Goal: Information Seeking & Learning: Find specific fact

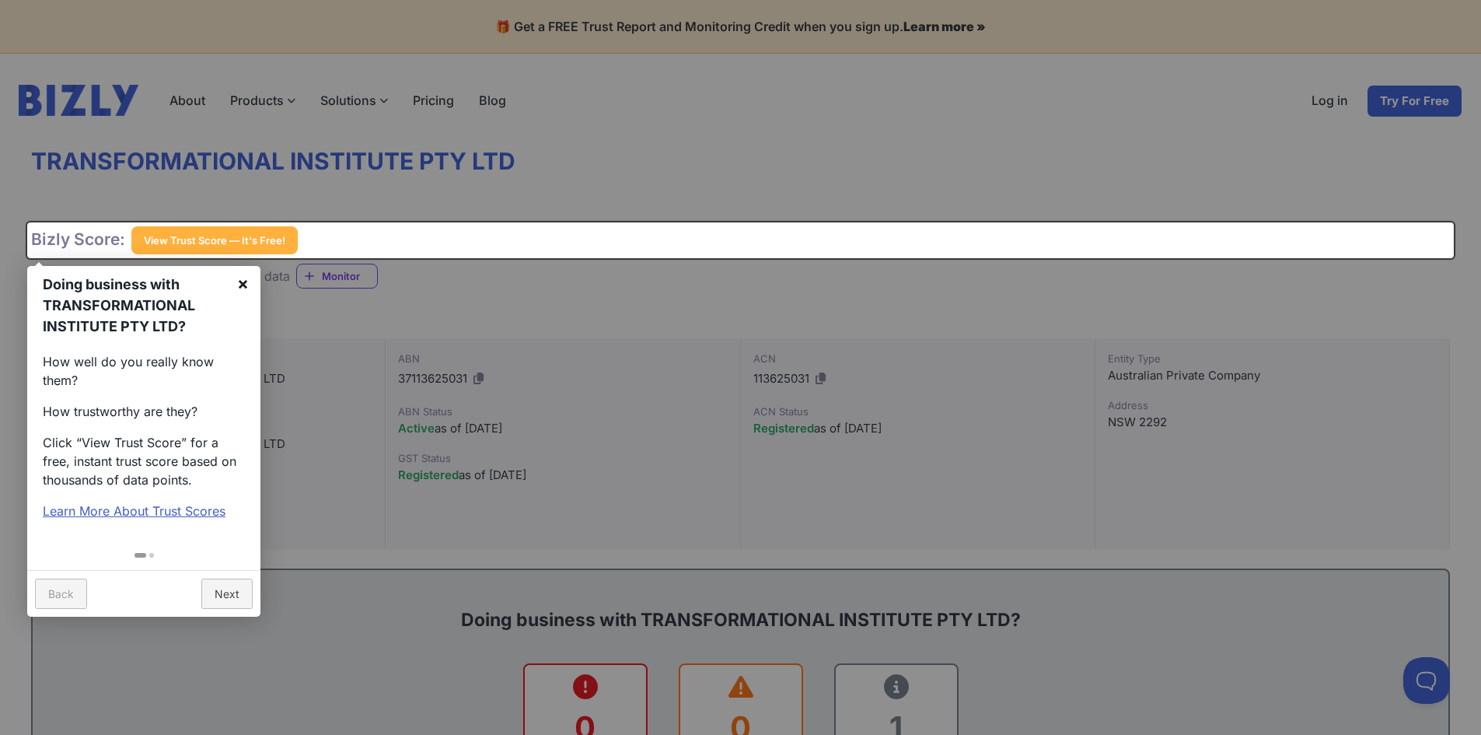
click at [239, 280] on link "×" at bounding box center [242, 283] width 35 height 35
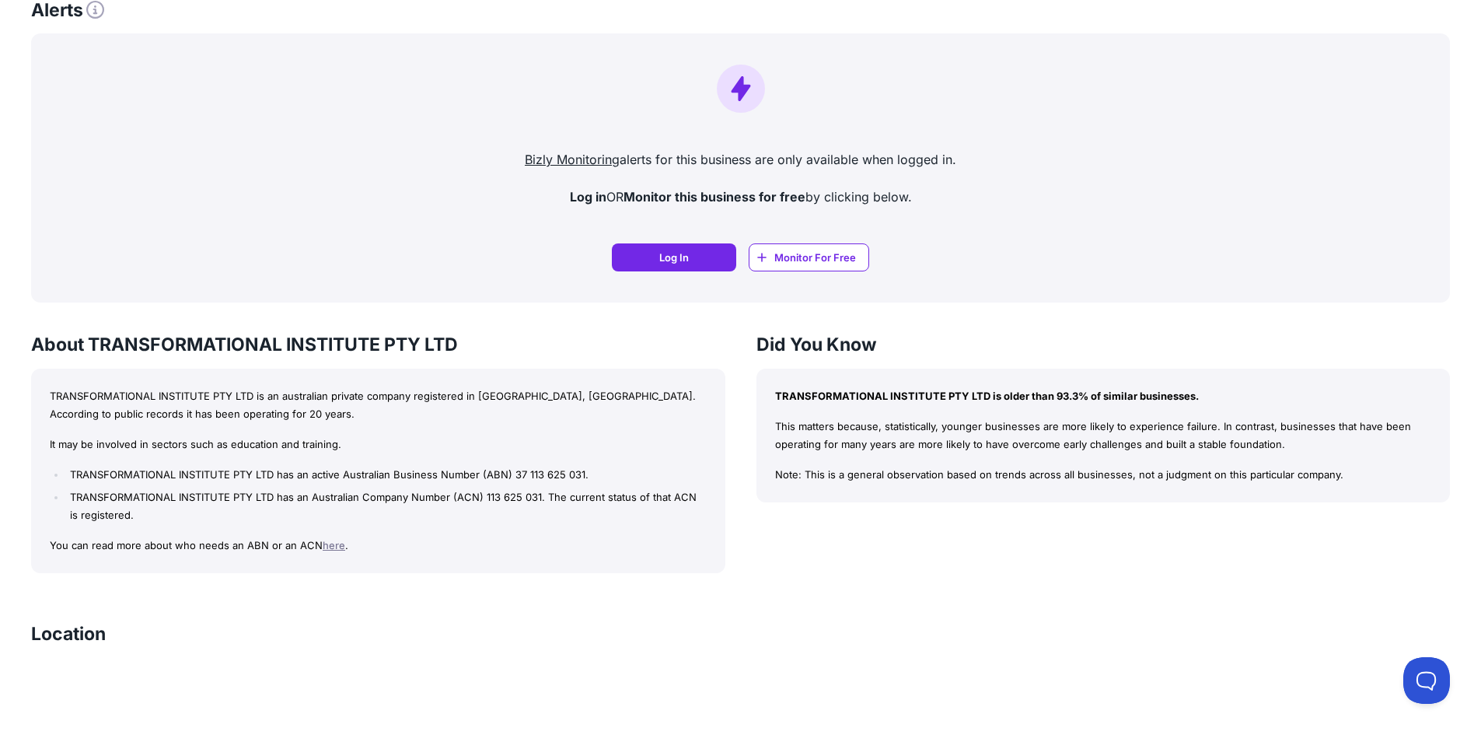
scroll to position [1011, 0]
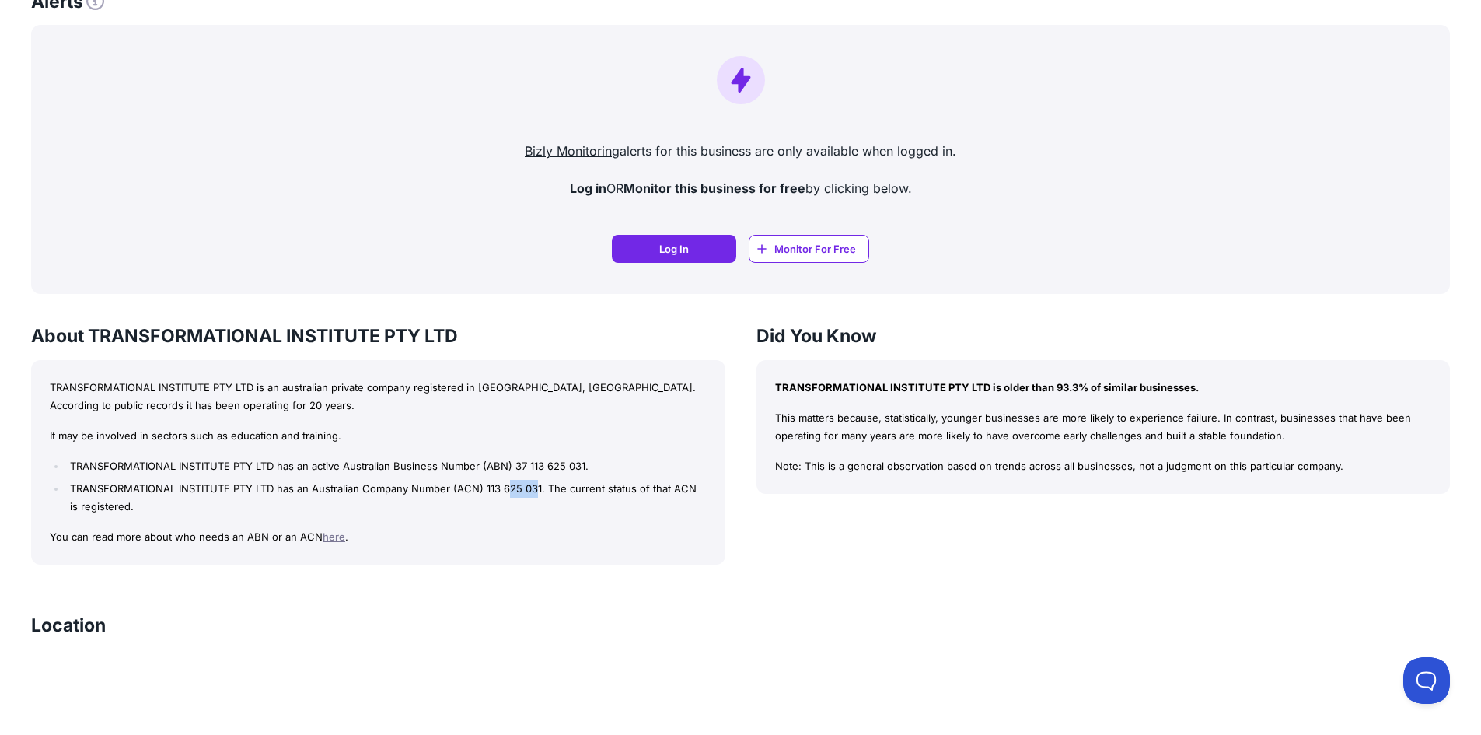
drag, startPoint x: 539, startPoint y: 489, endPoint x: 507, endPoint y: 488, distance: 31.9
click at [507, 488] on li "TRANSFORMATIONAL INSTITUTE PTY LTD has an Australian Company Number (ACN) 113 6…" at bounding box center [386, 498] width 640 height 36
drag, startPoint x: 541, startPoint y: 486, endPoint x: 482, endPoint y: 486, distance: 59.1
click at [482, 486] on li "TRANSFORMATIONAL INSTITUTE PTY LTD has an Australian Company Number (ACN) 113 6…" at bounding box center [386, 498] width 640 height 36
copy li "113 625 031"
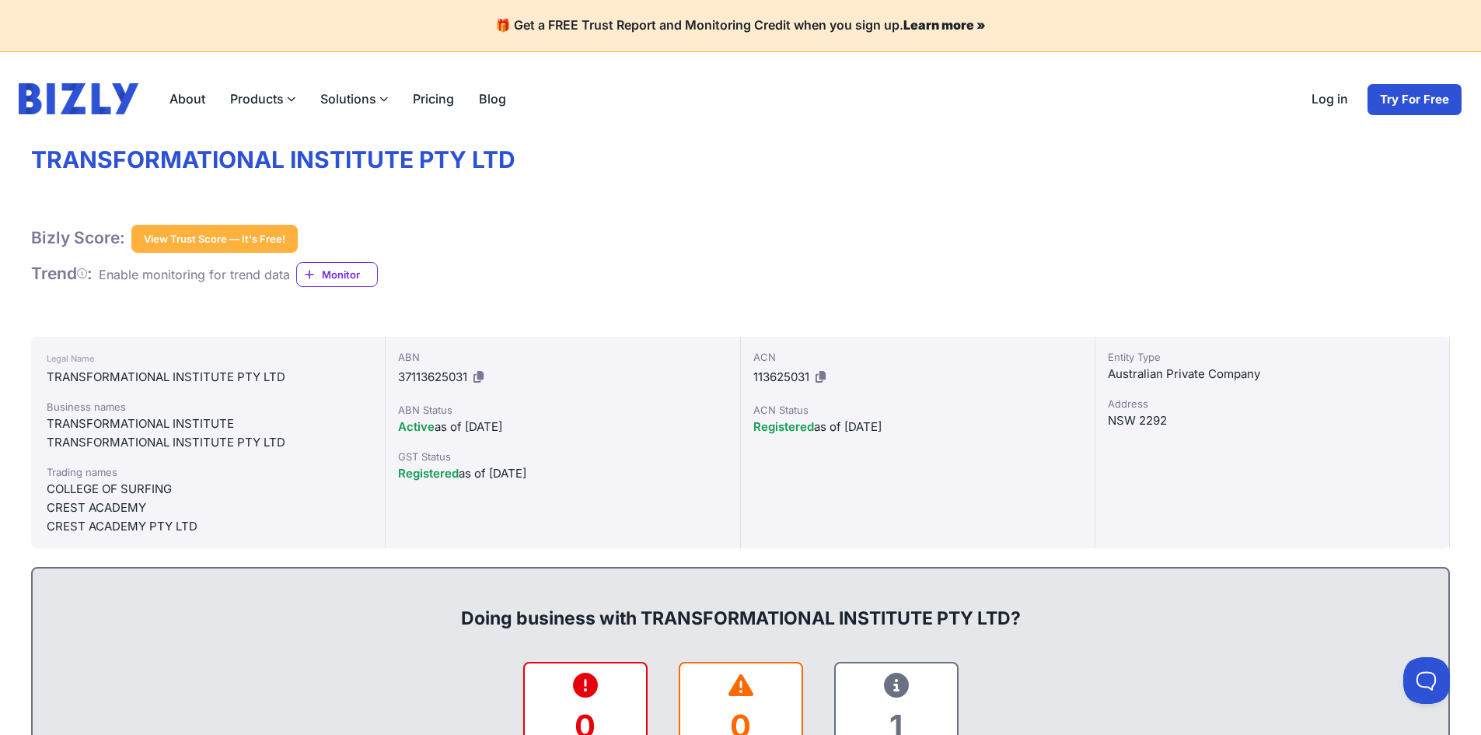
scroll to position [0, 0]
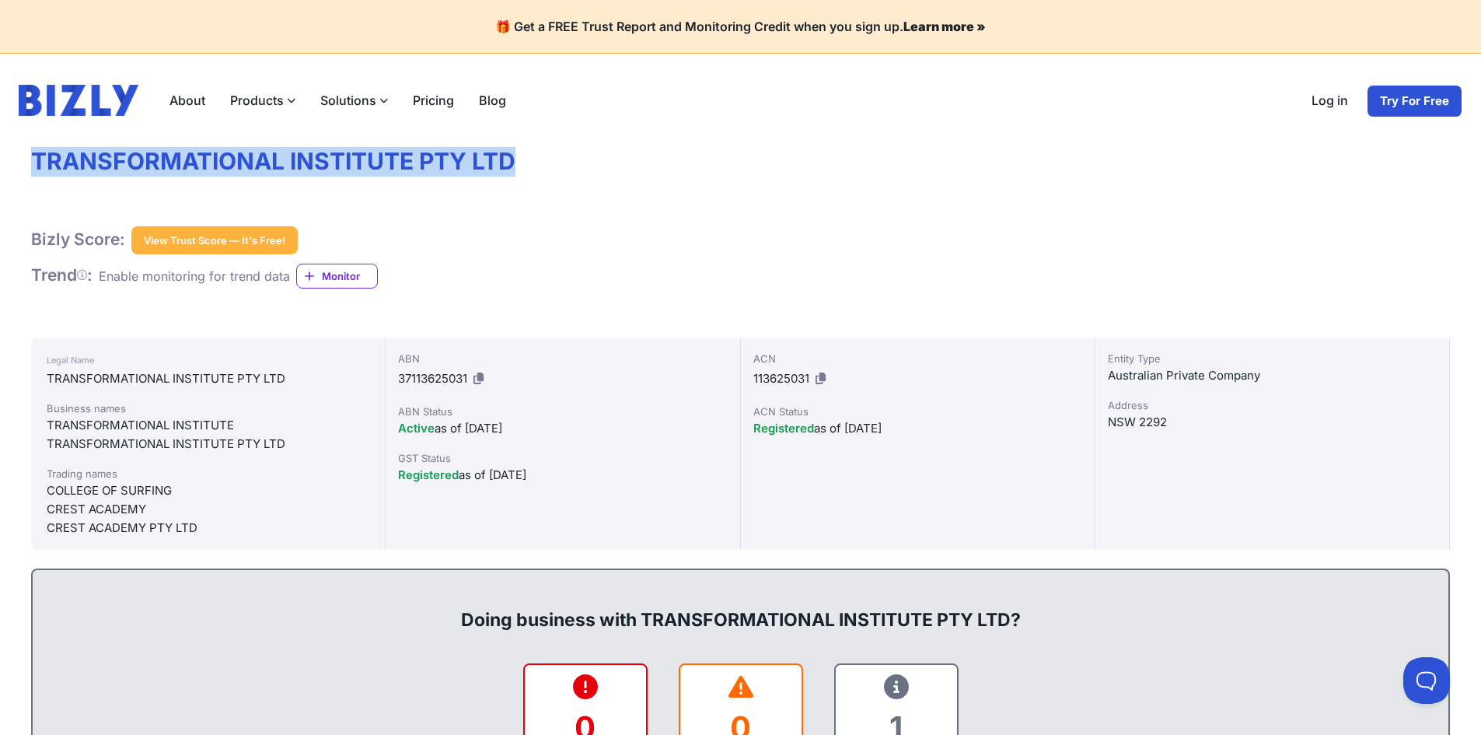
drag, startPoint x: 539, startPoint y: 149, endPoint x: 5, endPoint y: 155, distance: 533.4
copy h1 "TRANSFORMATIONAL INSTITUTE PTY LTD"
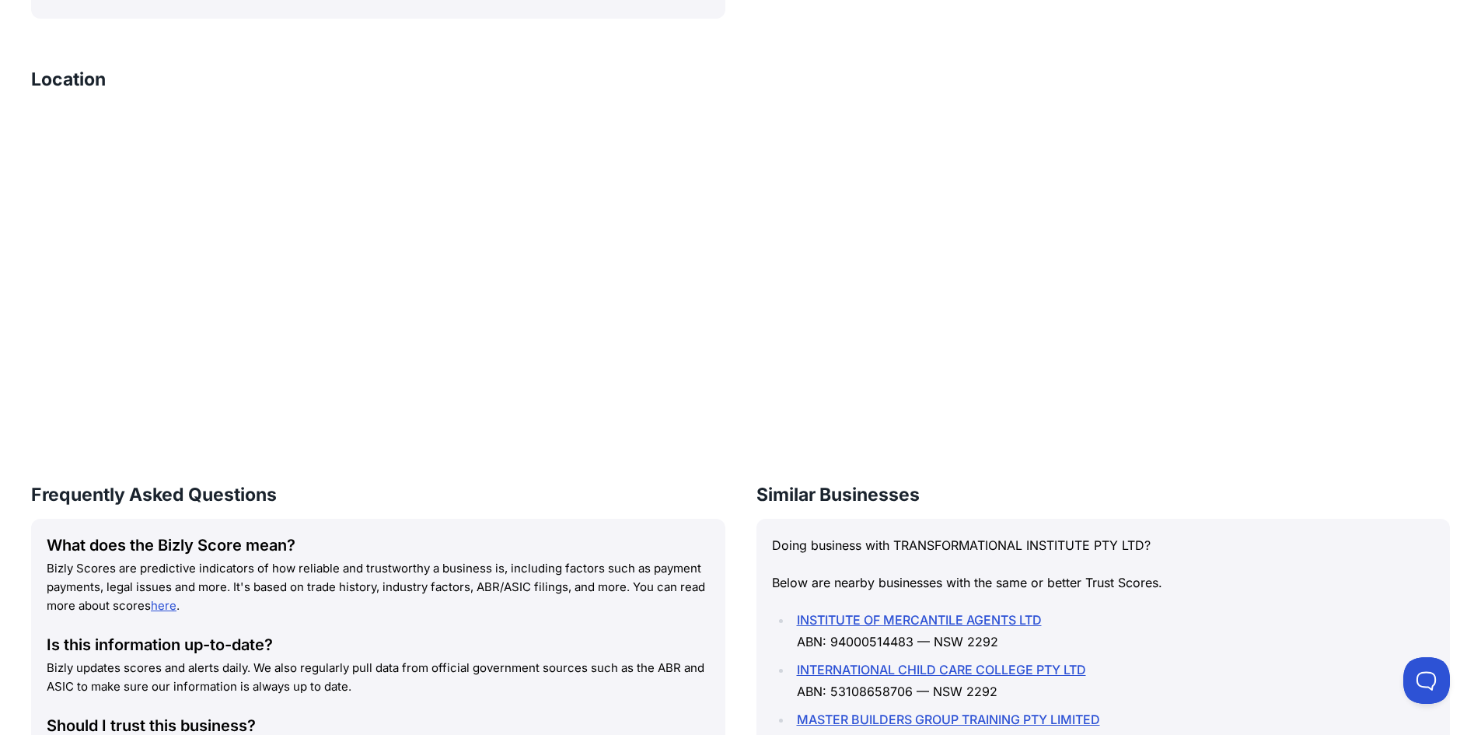
scroll to position [1633, 0]
